Goal: Task Accomplishment & Management: Complete application form

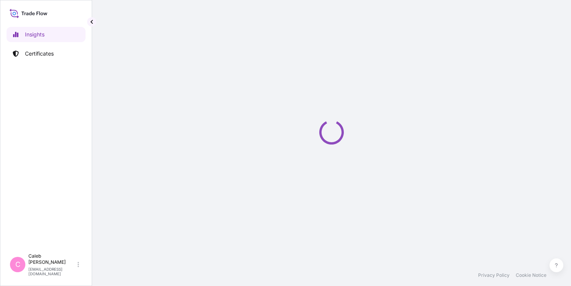
select select "2025"
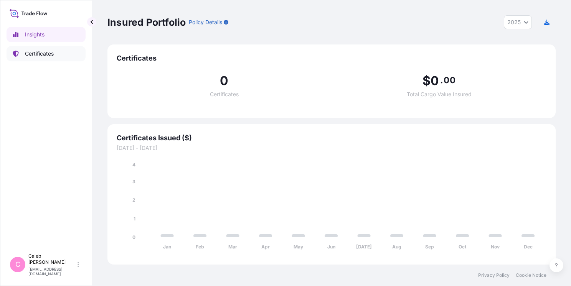
click at [43, 56] on p "Certificates" at bounding box center [39, 54] width 29 height 8
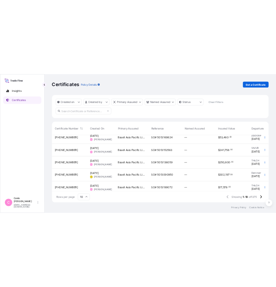
scroll to position [61, 0]
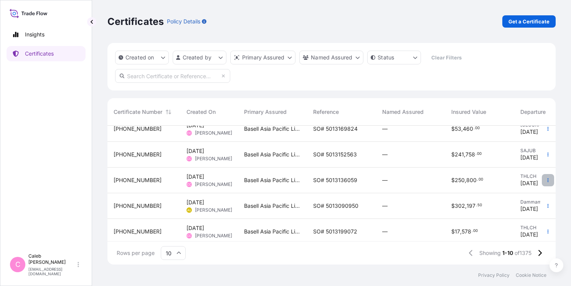
click at [546, 180] on icon "button" at bounding box center [548, 180] width 5 height 5
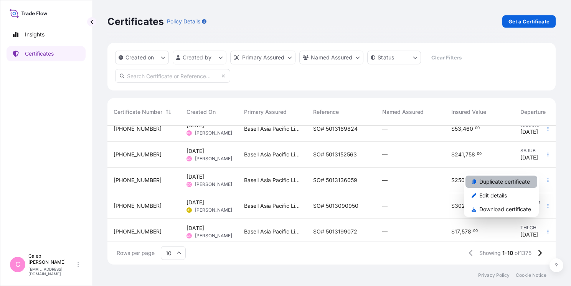
click at [497, 179] on p "Duplicate certificate" at bounding box center [504, 182] width 51 height 8
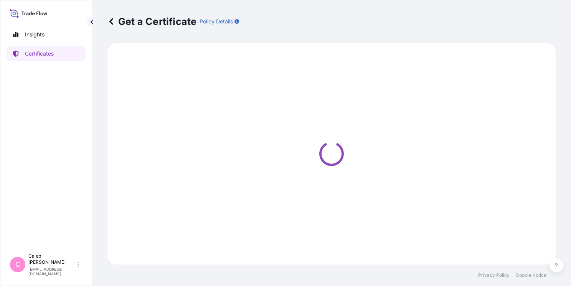
select select "Sea"
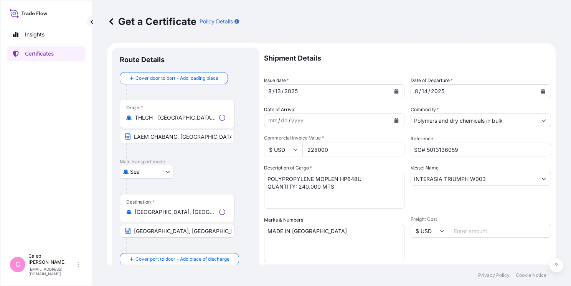
select select "32034"
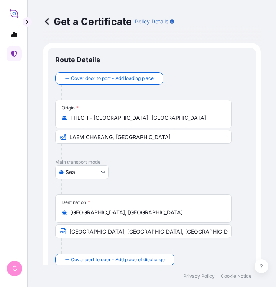
click at [107, 231] on input "[GEOGRAPHIC_DATA], [GEOGRAPHIC_DATA], [GEOGRAPHIC_DATA]" at bounding box center [143, 231] width 176 height 14
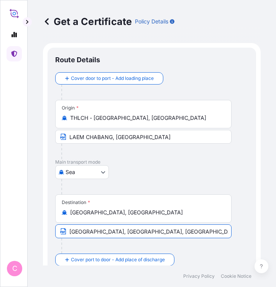
click at [107, 232] on input "[GEOGRAPHIC_DATA], [GEOGRAPHIC_DATA], [GEOGRAPHIC_DATA]" at bounding box center [143, 231] width 176 height 14
paste input "ANJUNG PRIOK, [GEOGRAPHIC_DATA], [GEOGRAPHIC_DATA]"
type input "[GEOGRAPHIC_DATA], [GEOGRAPHIC_DATA], [GEOGRAPHIC_DATA]"
click at [196, 238] on div at bounding box center [146, 245] width 170 height 15
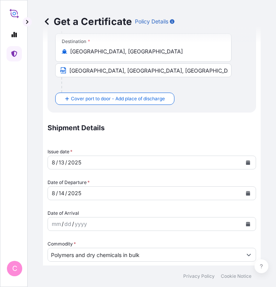
scroll to position [230, 0]
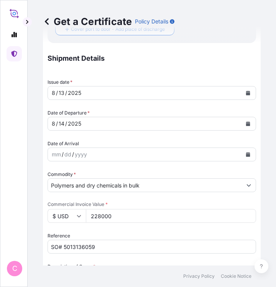
click at [246, 93] on icon "Calendar" at bounding box center [248, 93] width 4 height 5
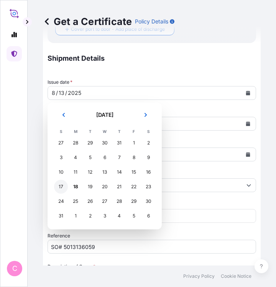
click at [63, 185] on div "17" at bounding box center [61, 187] width 14 height 14
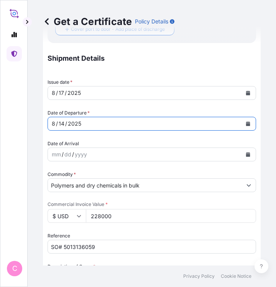
click at [246, 122] on button "Calendar" at bounding box center [248, 123] width 12 height 12
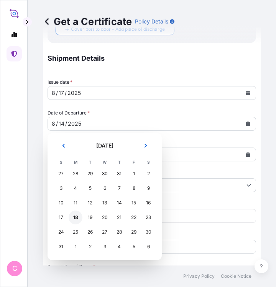
click at [74, 216] on div "18" at bounding box center [76, 217] width 14 height 14
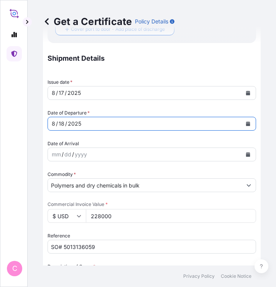
scroll to position [269, 0]
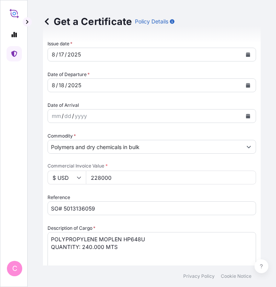
click at [101, 176] on input "228000" at bounding box center [171, 177] width 170 height 14
paste input "18020."
type input "18020.00"
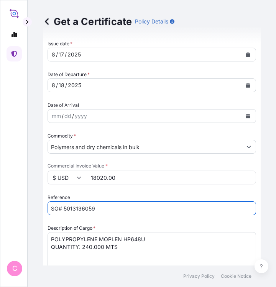
drag, startPoint x: 63, startPoint y: 207, endPoint x: 99, endPoint y: 206, distance: 35.7
click at [99, 206] on input "SO# 5013136059" at bounding box center [152, 208] width 209 height 14
paste input "99070"
type input "SO# 5013199070"
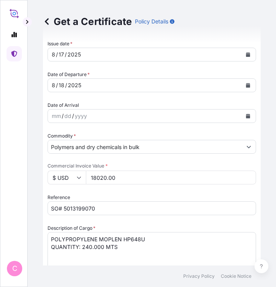
drag, startPoint x: 50, startPoint y: 238, endPoint x: 143, endPoint y: 238, distance: 93.2
click at [143, 238] on textarea "POLYPROPYLENE MOPLEN HP648U QUANTITY: 240.000 MTS" at bounding box center [152, 250] width 209 height 37
paste textarea "RP348N"
click at [122, 237] on textarea "POLYPROPYLENE MOPLEN HP648U QUANTITY: 240.000 MTS" at bounding box center [152, 250] width 209 height 37
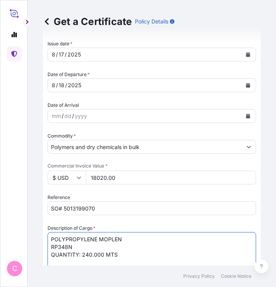
drag, startPoint x: 81, startPoint y: 252, endPoint x: 102, endPoint y: 253, distance: 20.8
click at [102, 253] on textarea "POLYPROPYLENE MOPLEN HP648U QUANTITY: 240.000 MTS" at bounding box center [152, 250] width 209 height 37
paste textarea "17"
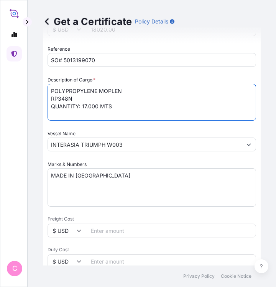
scroll to position [422, 0]
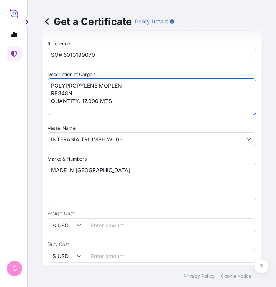
type textarea "POLYPROPYLENE MOPLEN RP348N QUANTITY: 17.000 MTS"
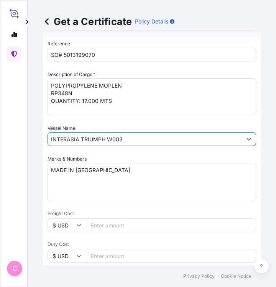
click at [94, 138] on input "INTERASIA TRIUMPH W003" at bounding box center [145, 139] width 194 height 14
paste input "[DEMOGRAPHIC_DATA] OF LUCK V.270S"
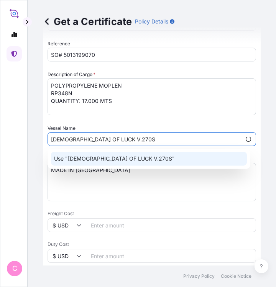
click at [114, 157] on p "Use "[DEMOGRAPHIC_DATA] OF LUCK V.270S"" at bounding box center [114, 159] width 121 height 8
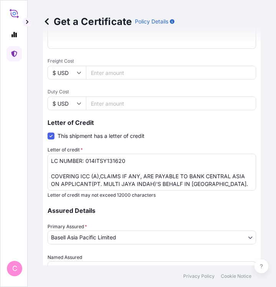
scroll to position [576, 0]
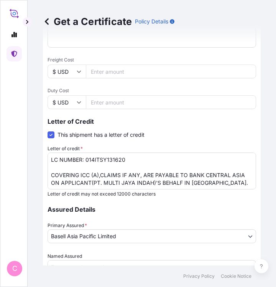
type input "[DEMOGRAPHIC_DATA] OF LUCK V.270S"
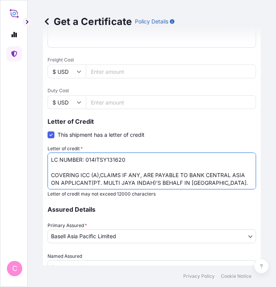
scroll to position [23, 0]
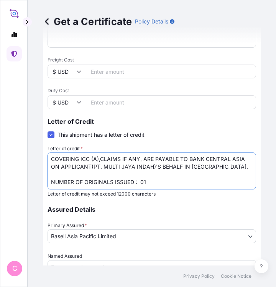
drag, startPoint x: 51, startPoint y: 156, endPoint x: 230, endPoint y: 162, distance: 179.7
click at [230, 162] on textarea "LC NUMBER: 014ITSY131620 COVERING ICC (A),CLAIMS IF ANY, ARE PAYABLE TO BANK CE…" at bounding box center [152, 170] width 209 height 37
paste textarea "COVERING INSTITUTE CARGO CLAUSES A PLUS INSTITUTE WAR CLAUSE CARGO AND INSTITUT…"
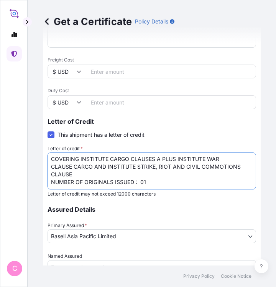
scroll to position [0, 0]
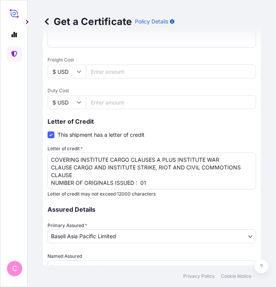
click at [79, 175] on textarea "LC NUMBER: 014ITSY131620 COVERING ICC (A),CLAIMS IF ANY, ARE PAYABLE TO BANK CE…" at bounding box center [152, 170] width 209 height 37
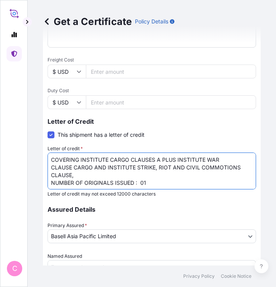
paste textarea "PAYABLE IN [GEOGRAPHIC_DATA]"
click at [134, 172] on textarea "LC NUMBER: 014ITSY131620 COVERING ICC (A),CLAIMS IF ANY, ARE PAYABLE TO BANK CE…" at bounding box center [152, 170] width 209 height 37
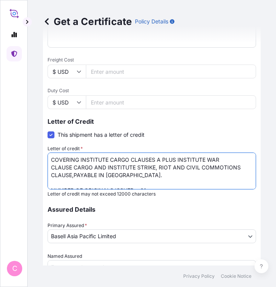
paste textarea "SETTLING INSURANCE AGENT IN [GEOGRAPHIC_DATA]"
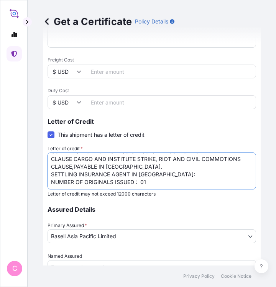
scroll to position [15, 0]
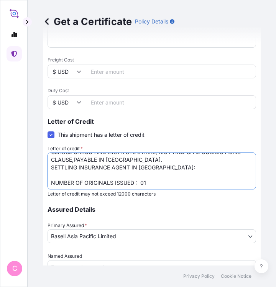
drag, startPoint x: 140, startPoint y: 180, endPoint x: 147, endPoint y: 181, distance: 7.8
click at [147, 181] on textarea "LC NUMBER: 014ITSY131620 COVERING ICC (A),CLAIMS IF ANY, ARE PAYABLE TO BANK CE…" at bounding box center [152, 170] width 209 height 37
paste textarea "2 ( 1 ORIGINAL+1 DUPLICATE )"
click at [172, 168] on textarea "LC NUMBER: 014ITSY131620 COVERING ICC (A),CLAIMS IF ANY, ARE PAYABLE TO BANK CE…" at bounding box center [152, 170] width 209 height 37
paste textarea "PT Carsurin Neo Soho Capital - 28th [PERSON_NAME]. Letjen S. [STREET_ADDRESS]"
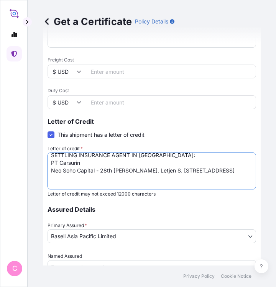
scroll to position [54, 0]
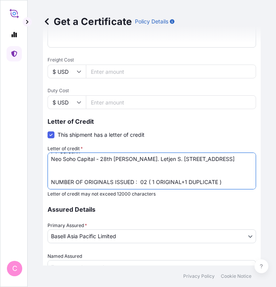
drag, startPoint x: 49, startPoint y: 172, endPoint x: 69, endPoint y: 188, distance: 25.6
click at [49, 172] on textarea "LC NUMBER: 014ITSY131620 COVERING ICC (A),CLAIMS IF ANY, ARE PAYABLE TO BANK CE…" at bounding box center [152, 170] width 209 height 37
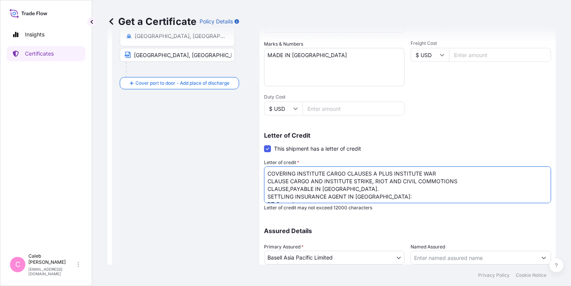
scroll to position [232, 0]
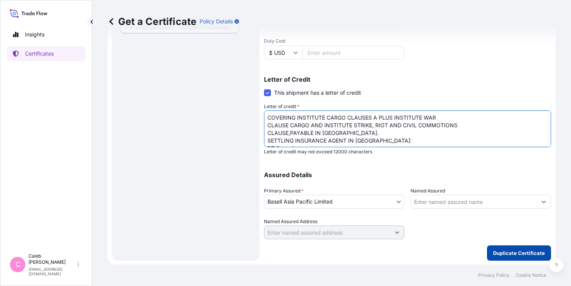
type textarea "COVERING INSTITUTE CARGO CLAUSES A PLUS INSTITUTE WAR CLAUSE CARGO AND INSTITUT…"
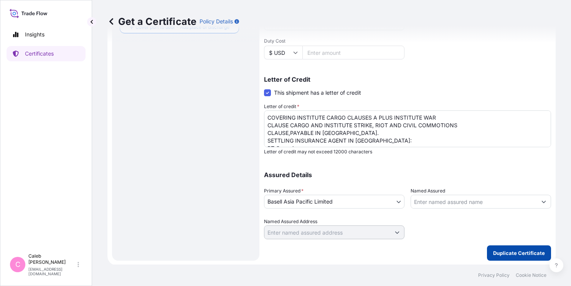
click at [511, 255] on p "Duplicate Certificate" at bounding box center [519, 253] width 52 height 8
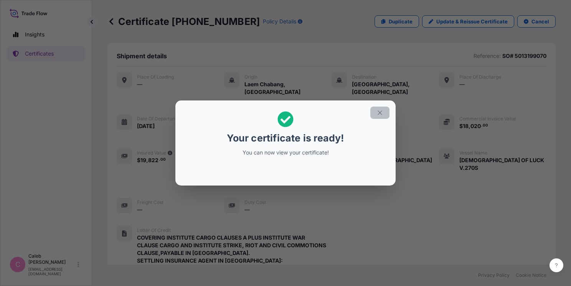
click at [379, 113] on icon "button" at bounding box center [379, 112] width 7 height 7
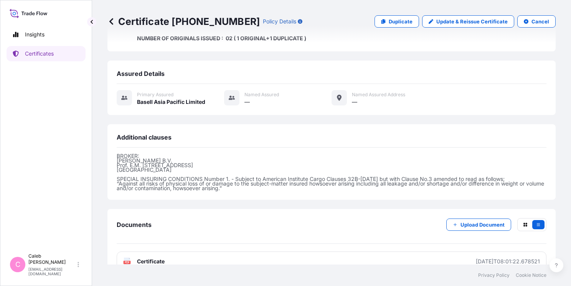
scroll to position [266, 0]
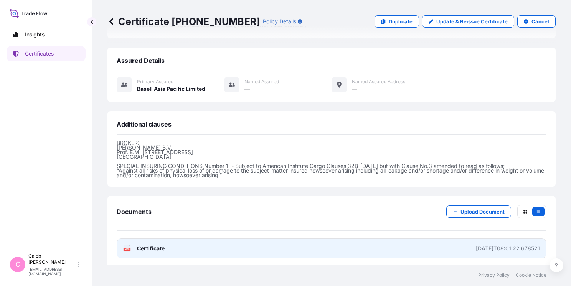
click at [150, 246] on span "Certificate" at bounding box center [151, 249] width 28 height 8
